Goal: Check status: Check status

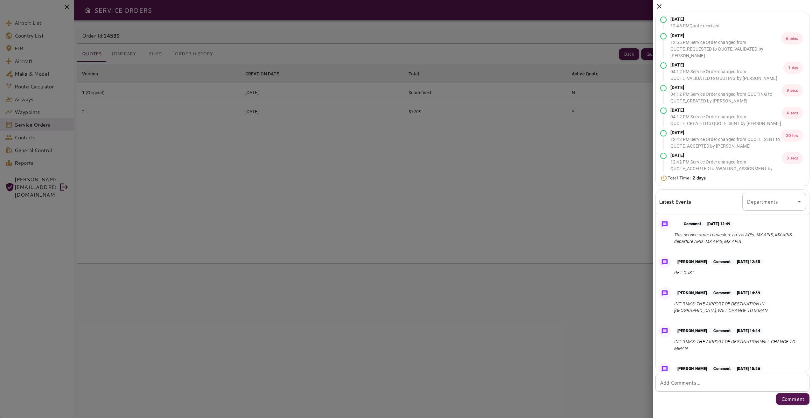
click at [658, 8] on icon at bounding box center [660, 7] width 8 height 8
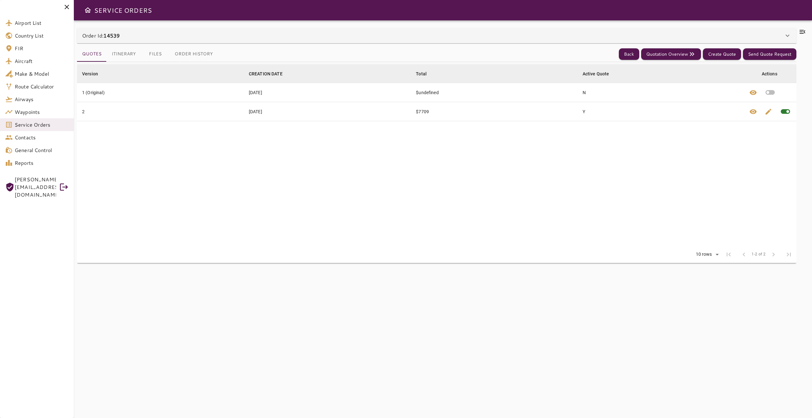
click at [799, 31] on icon at bounding box center [803, 32] width 8 height 8
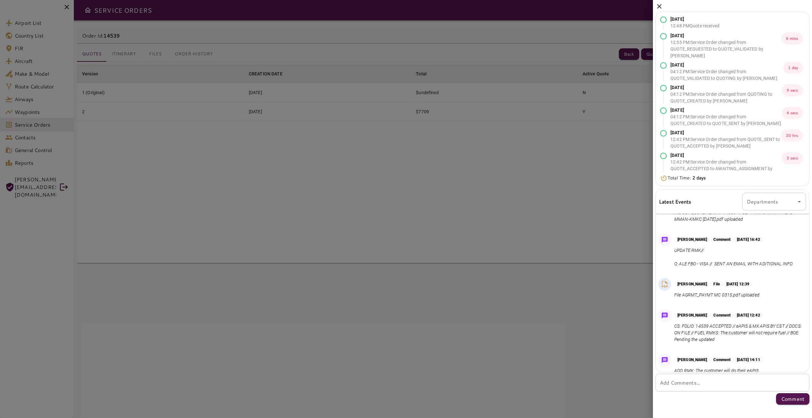
scroll to position [271, 0]
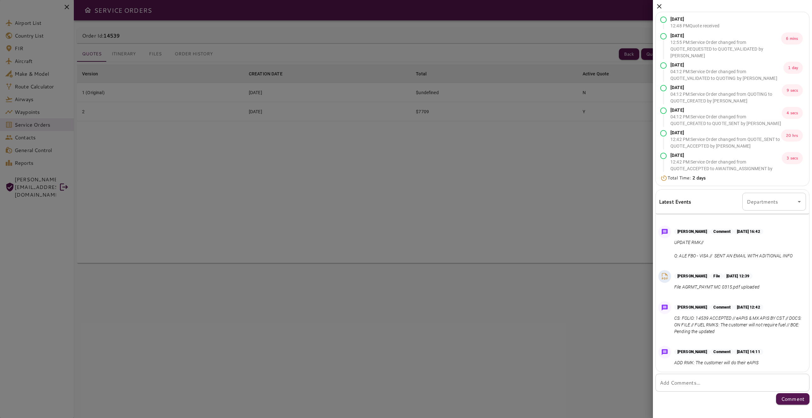
click at [553, 256] on div at bounding box center [406, 209] width 812 height 418
click at [656, 6] on icon at bounding box center [660, 7] width 8 height 8
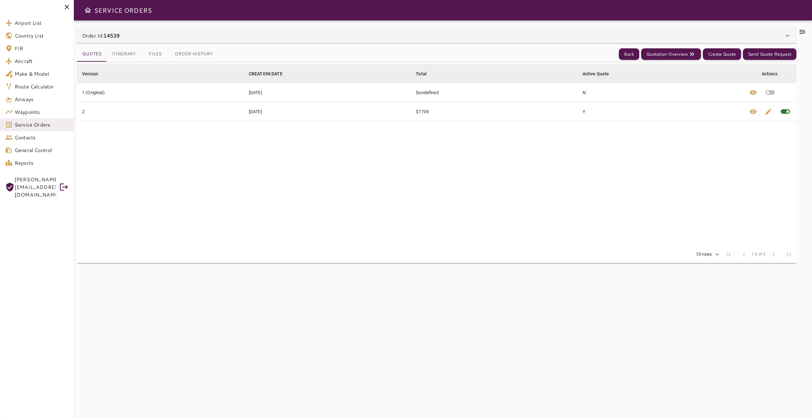
click at [123, 50] on button "Itinerary" at bounding box center [124, 53] width 34 height 15
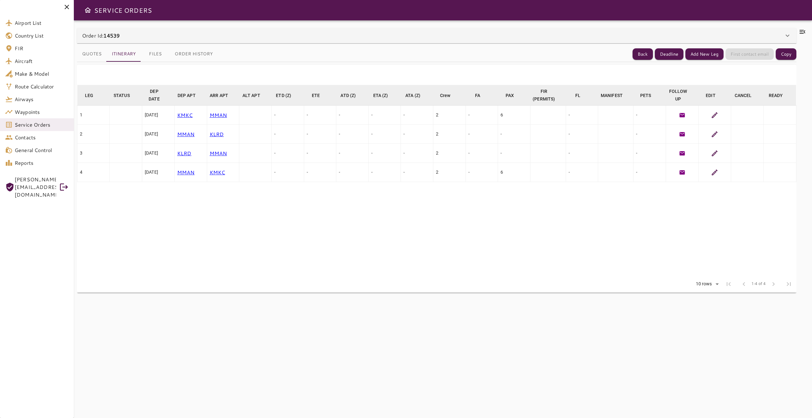
click at [155, 53] on button "Files" at bounding box center [155, 53] width 29 height 15
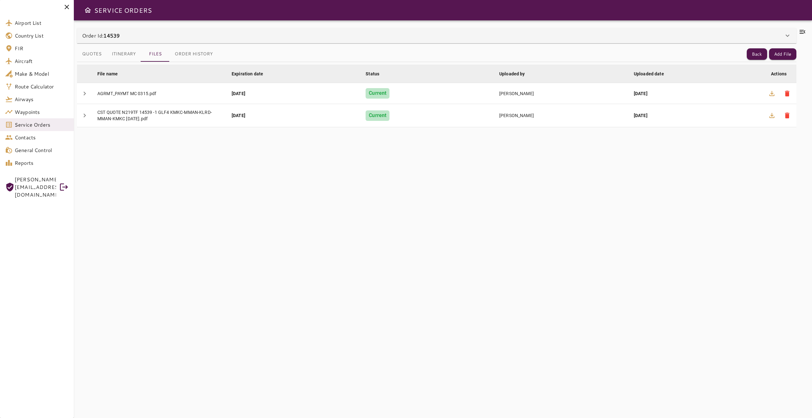
click at [185, 52] on button "Order History" at bounding box center [194, 53] width 48 height 15
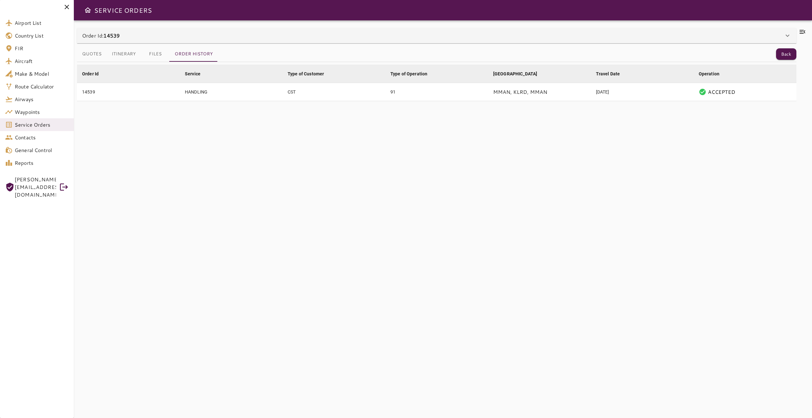
click at [85, 51] on button "Quotes" at bounding box center [92, 53] width 30 height 15
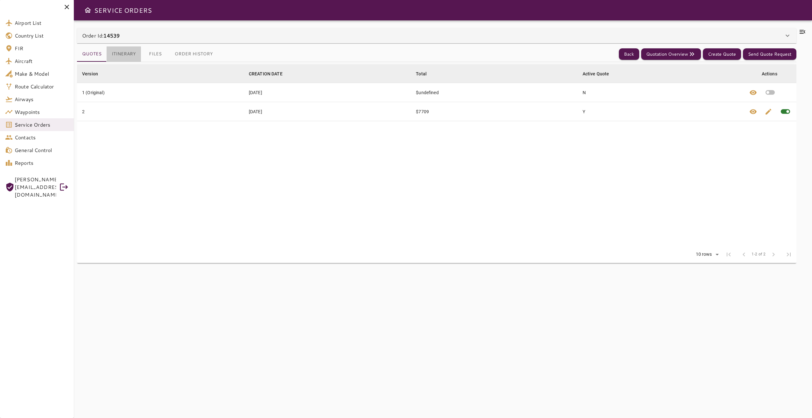
click at [132, 49] on button "Itinerary" at bounding box center [124, 53] width 34 height 15
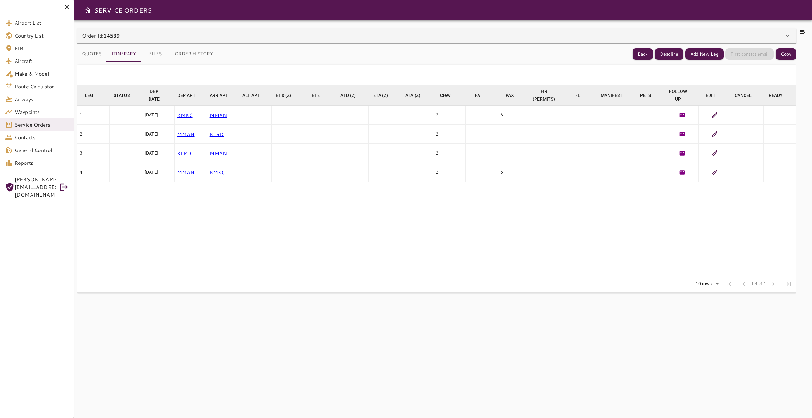
click at [152, 59] on button "Files" at bounding box center [155, 53] width 29 height 15
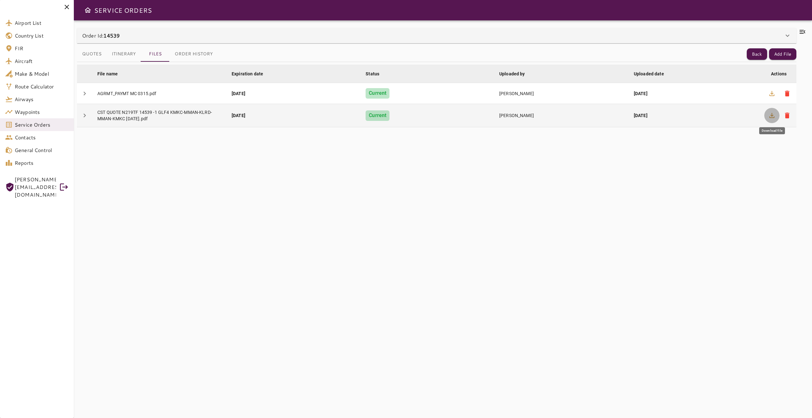
click at [769, 116] on icon "button" at bounding box center [772, 116] width 8 height 8
